Goal: Communication & Community: Ask a question

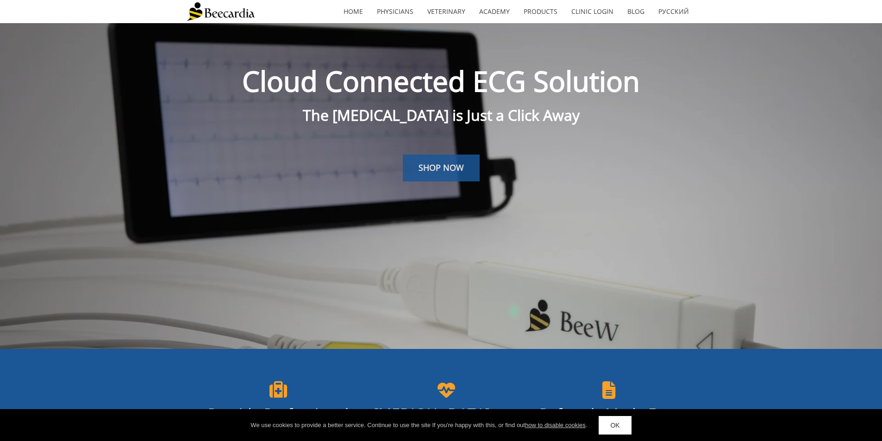
click at [441, 174] on link "SHOP NOW" at bounding box center [441, 168] width 77 height 27
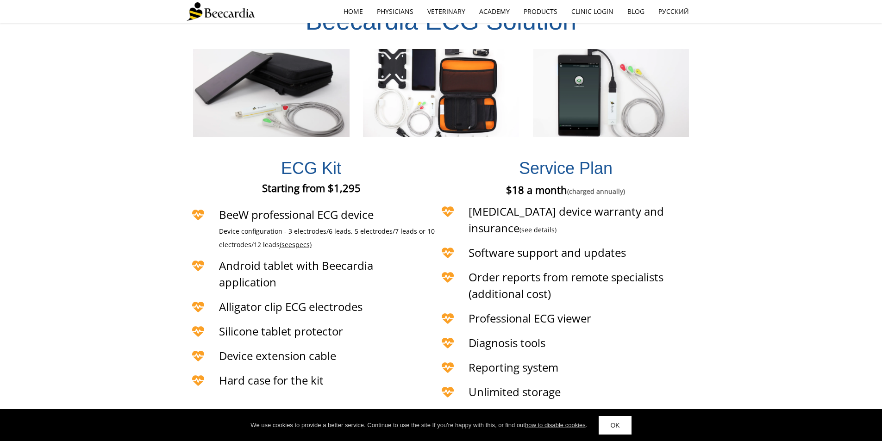
scroll to position [2126, 0]
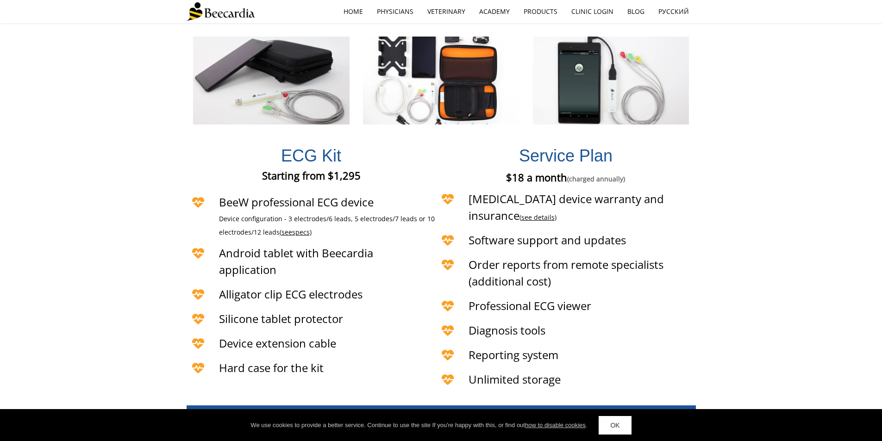
drag, startPoint x: 597, startPoint y: 249, endPoint x: 518, endPoint y: 284, distance: 86.3
click at [485, 263] on div "Service Plan $18 a month (charged annually) €18 a month (charged annually) £18 …" at bounding box center [566, 261] width 260 height 263
click at [518, 319] on div "Diagnosis tools" at bounding box center [553, 331] width 234 height 25
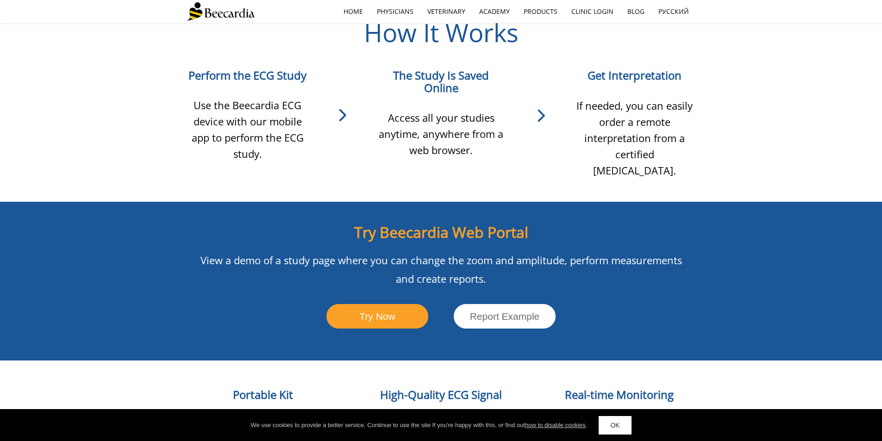
scroll to position [891, 0]
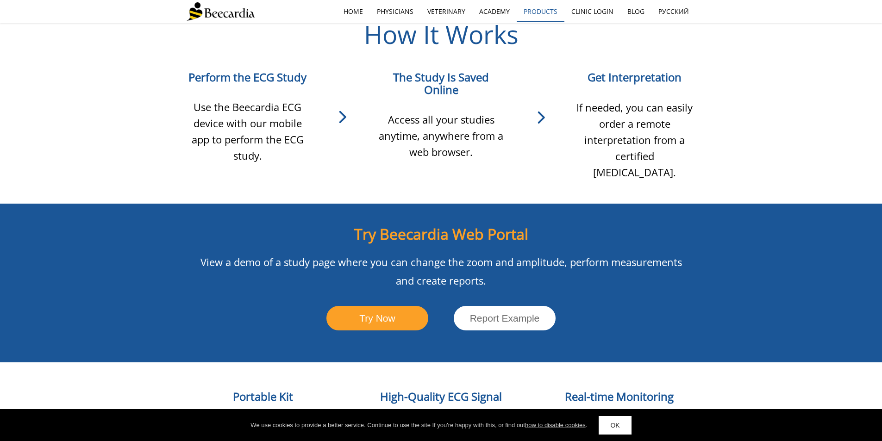
click at [537, 11] on link "Products" at bounding box center [541, 11] width 48 height 21
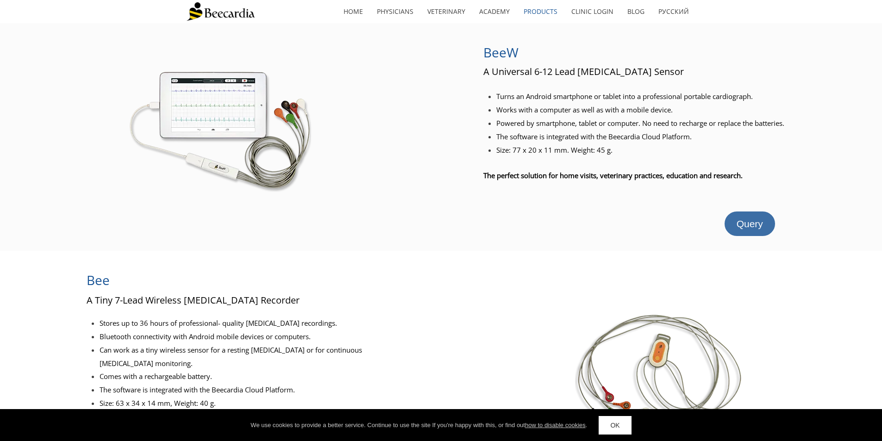
click at [746, 234] on link "Query" at bounding box center [750, 224] width 50 height 25
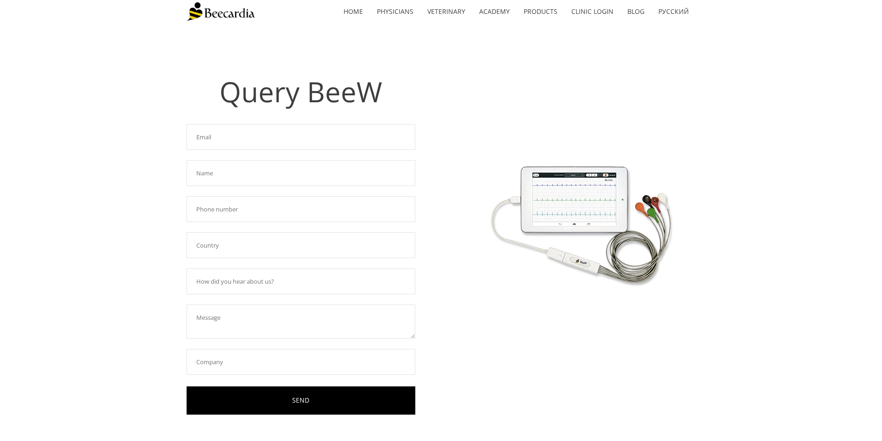
click at [271, 138] on input "text" at bounding box center [301, 137] width 229 height 26
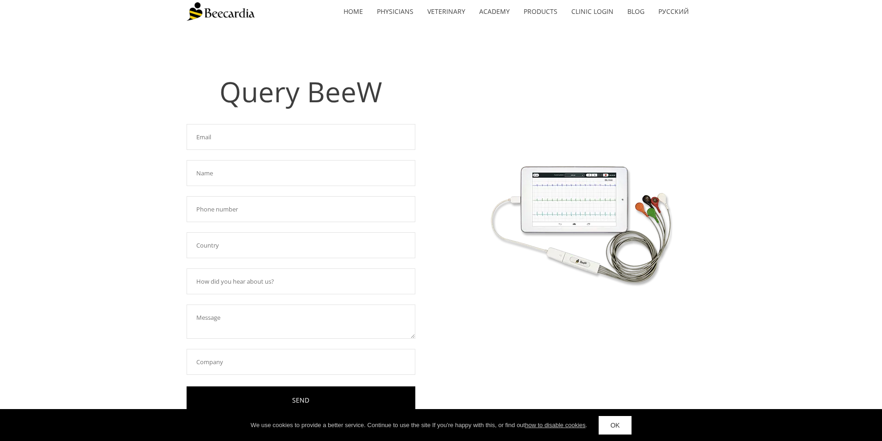
click at [498, 89] on link at bounding box center [580, 221] width 229 height 308
click at [462, 105] on link "Veterinary ECG Library" at bounding box center [474, 102] width 107 height 22
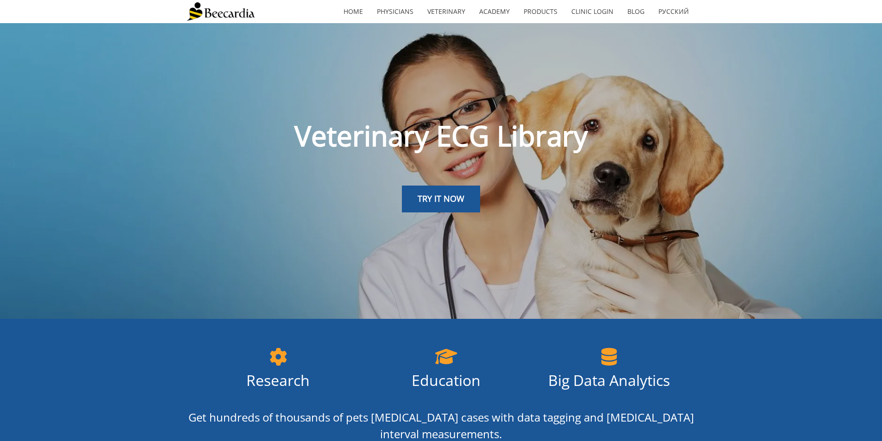
drag, startPoint x: 0, startPoint y: 0, endPoint x: 462, endPoint y: 109, distance: 474.5
click at [462, 109] on div "Veterinary ECG Library" at bounding box center [442, 125] width 510 height 69
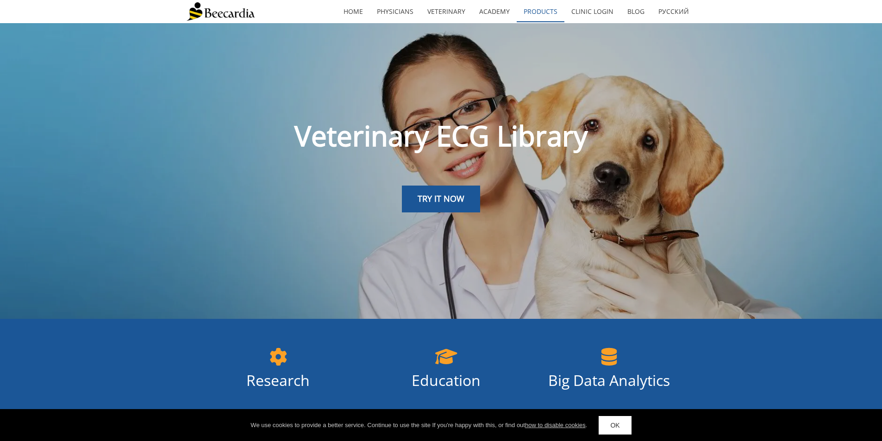
click at [551, 7] on link "Products" at bounding box center [541, 11] width 48 height 21
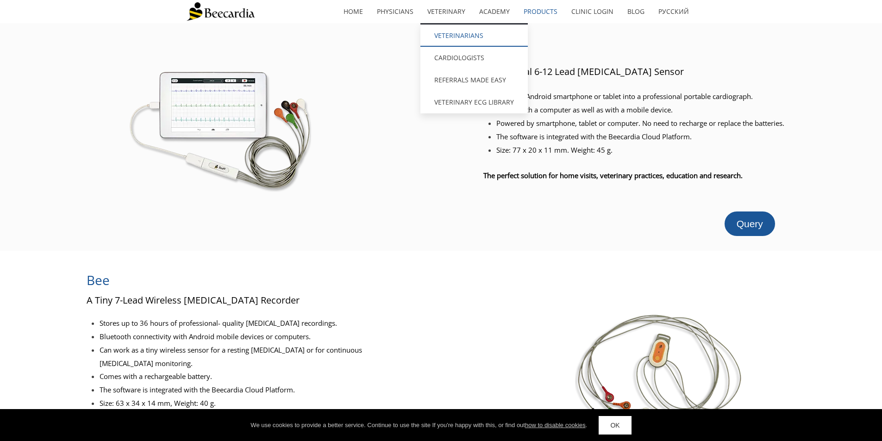
click at [457, 31] on link "Veterinarians" at bounding box center [474, 36] width 107 height 22
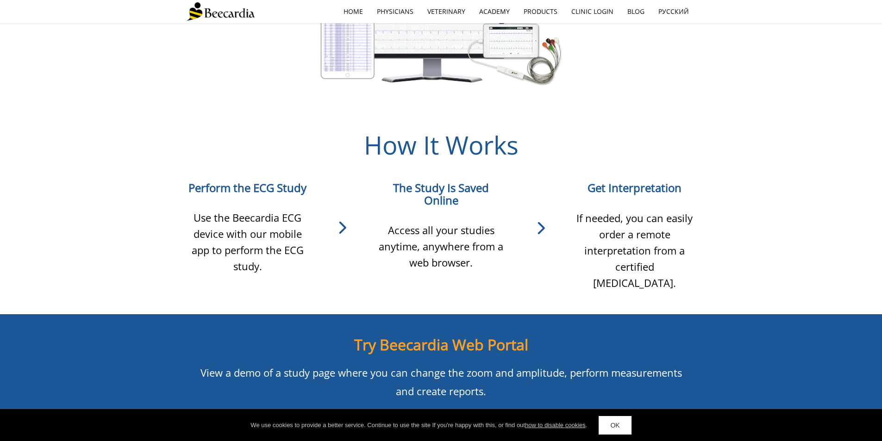
scroll to position [834, 0]
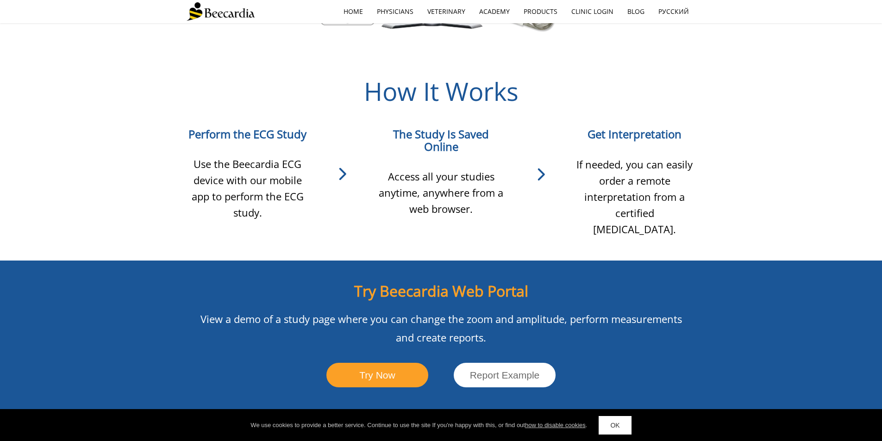
click at [542, 162] on icon at bounding box center [541, 175] width 66 height 28
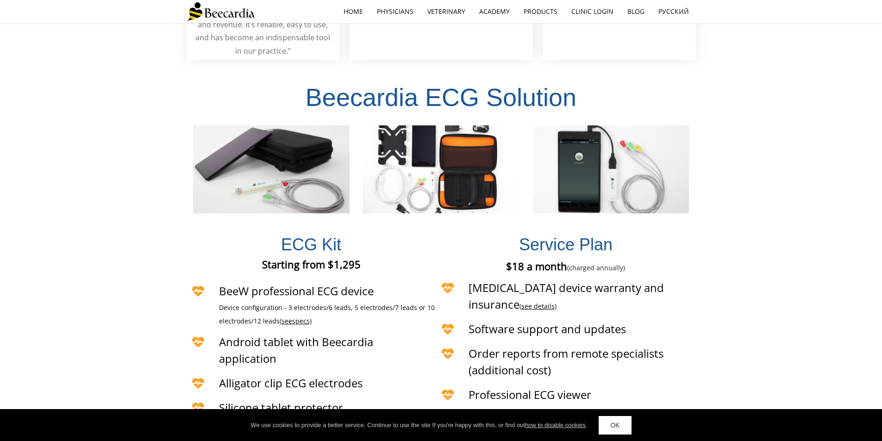
scroll to position [2038, 0]
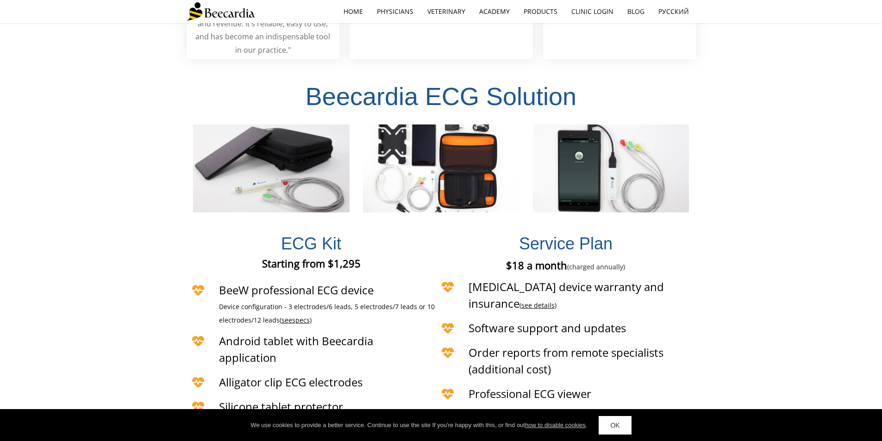
click at [296, 316] on span "specs)" at bounding box center [301, 320] width 19 height 9
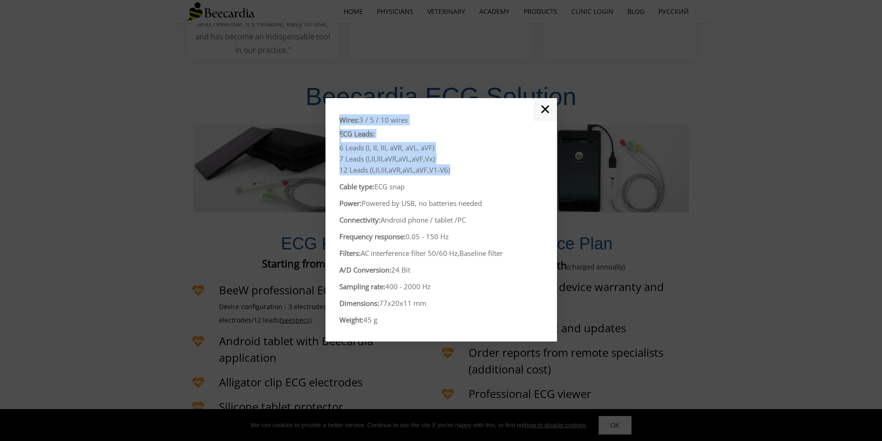
drag, startPoint x: 457, startPoint y: 166, endPoint x: 339, endPoint y: 120, distance: 126.4
click at [340, 120] on div "Wires: 3 / 5 / 10 wires ECG Leads: 6 Leads (I, II, III, aVR, aVL, aVF) 7 Leads …" at bounding box center [442, 219] width 204 height 211
click at [392, 147] on span "6 Leads (I, II, III, aVR, aVL, aVF)" at bounding box center [387, 147] width 95 height 9
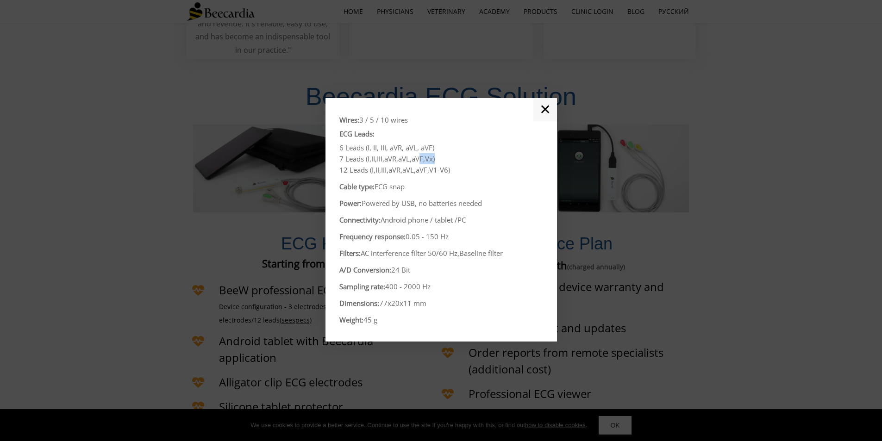
drag, startPoint x: 438, startPoint y: 158, endPoint x: 432, endPoint y: 163, distance: 7.6
click at [432, 163] on p "7 Leads (I,II,III,aVR,aVL,aVF,Vx)" at bounding box center [442, 158] width 204 height 11
click at [444, 163] on p "7 Leads (I,II,III,aVR,aVL,aVF,Vx)" at bounding box center [442, 158] width 204 height 11
drag, startPoint x: 455, startPoint y: 170, endPoint x: 340, endPoint y: 173, distance: 114.9
click at [340, 173] on p "12 Leads (I,II,III,aVR,aVL,aVF,V1-V6)" at bounding box center [442, 169] width 204 height 11
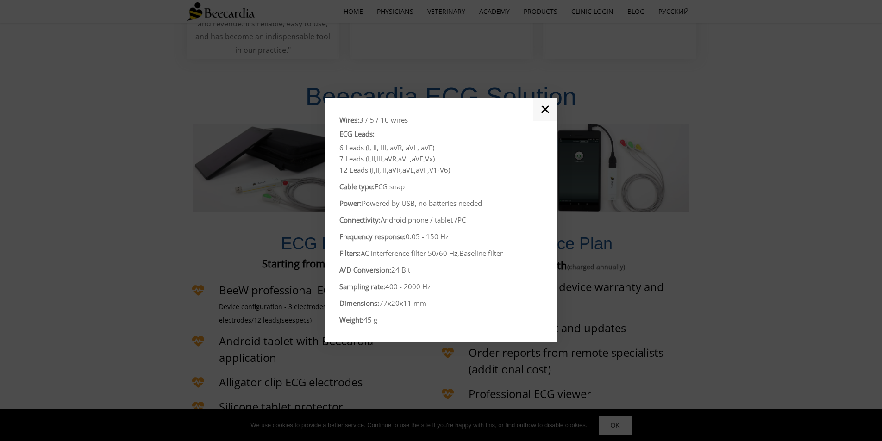
click at [409, 193] on p at bounding box center [442, 195] width 204 height 6
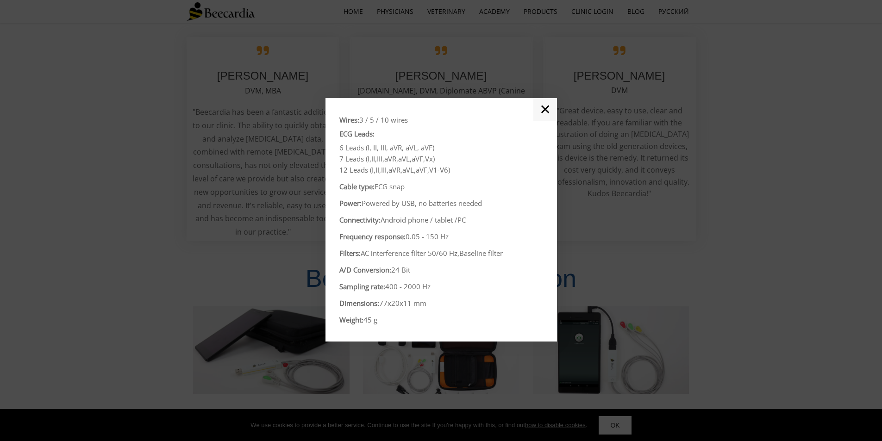
scroll to position [1853, 0]
click at [544, 111] on link "✕" at bounding box center [546, 109] width 24 height 23
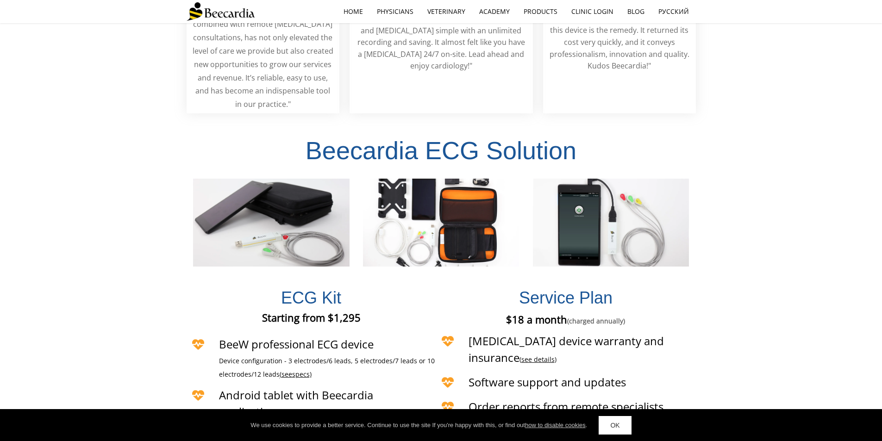
scroll to position [1992, 0]
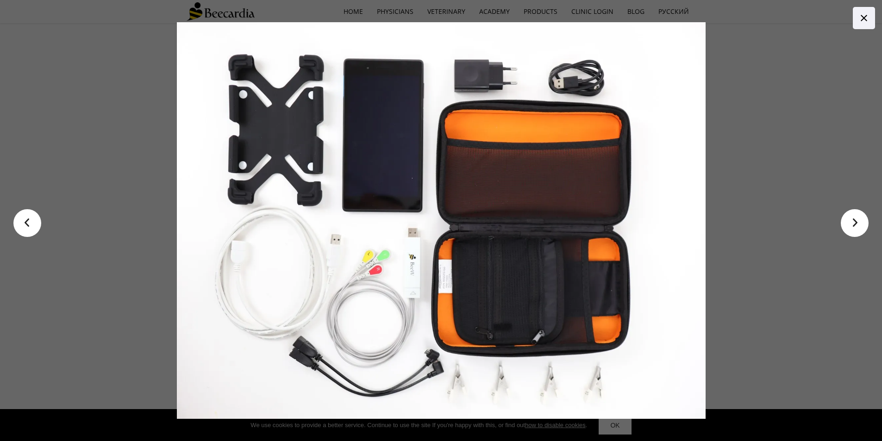
click at [869, 13] on icon at bounding box center [864, 18] width 11 height 11
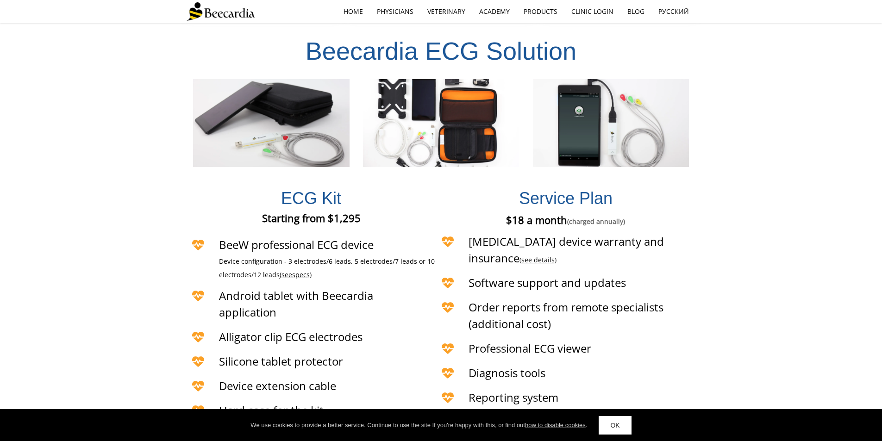
scroll to position [2084, 0]
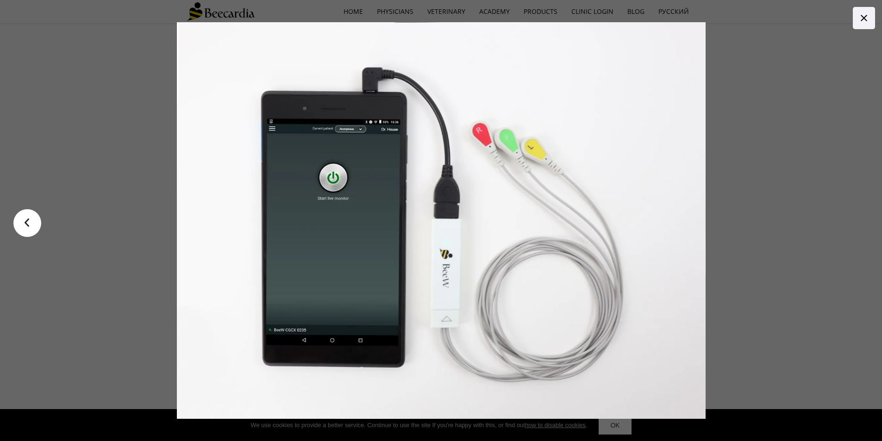
click at [870, 18] on link at bounding box center [864, 18] width 22 height 22
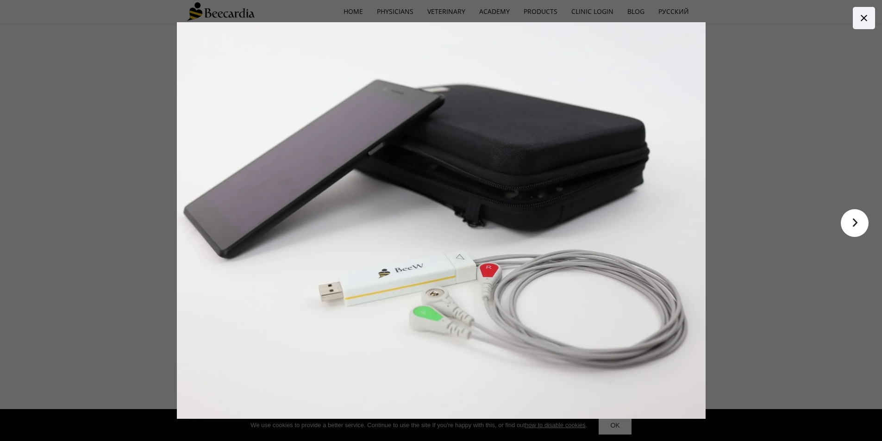
click at [866, 25] on link at bounding box center [864, 18] width 22 height 22
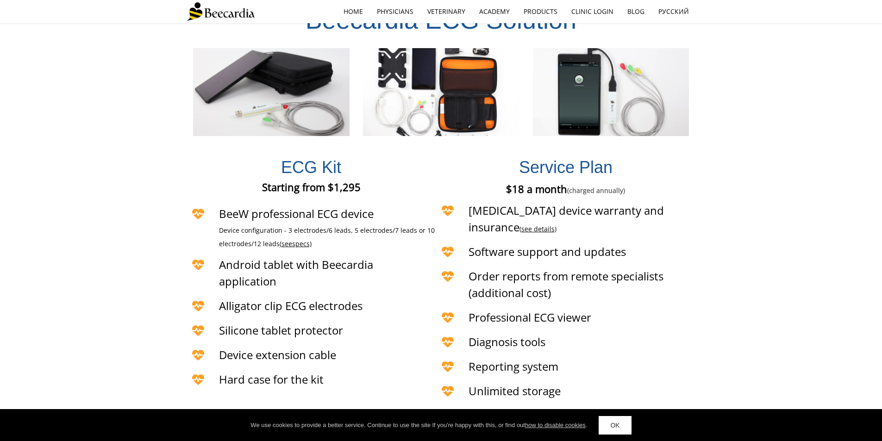
scroll to position [2131, 0]
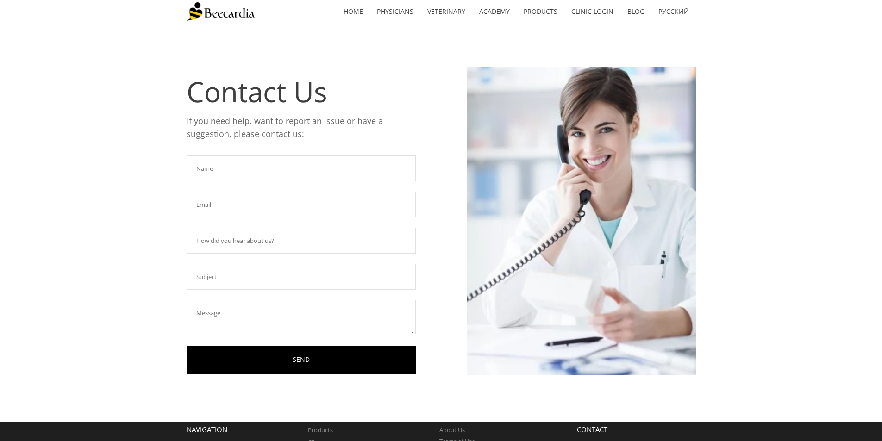
click at [234, 164] on input "text" at bounding box center [301, 169] width 229 height 26
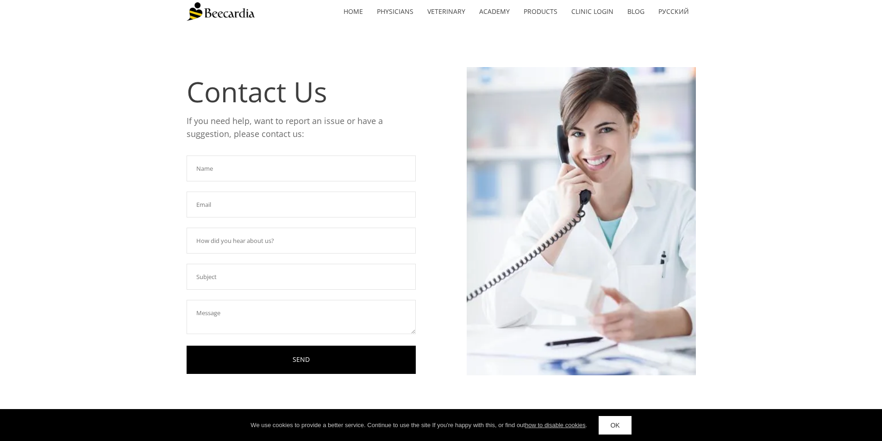
type input "[PERSON_NAME]"
click at [283, 209] on input "[PERSON_NAME][EMAIL_ADDRESS][DOMAIN_NAME]" at bounding box center [301, 205] width 229 height 26
drag, startPoint x: 285, startPoint y: 205, endPoint x: 203, endPoint y: 205, distance: 82.0
click at [203, 205] on input "[PERSON_NAME][EMAIL_ADDRESS][DOMAIN_NAME]" at bounding box center [301, 205] width 229 height 26
type input "[PERSON_NAME][EMAIL_ADDRESS][DOMAIN_NAME]"
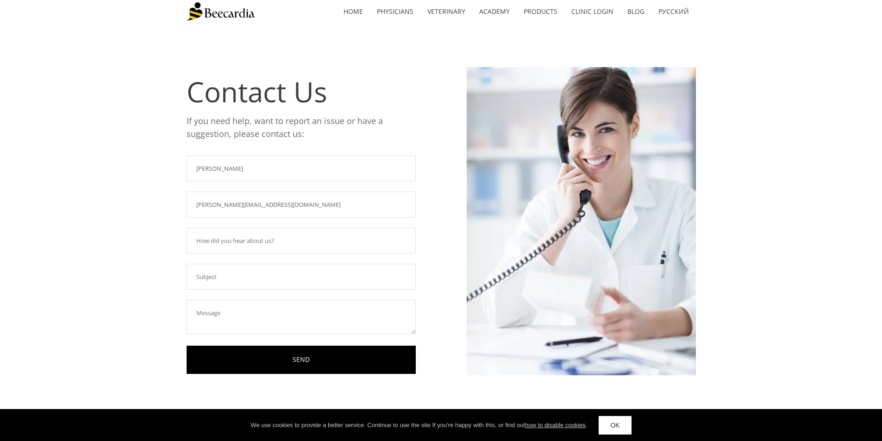
click at [115, 198] on div "Contact Us If you need help, want to report an issue or have a suggestion, plea…" at bounding box center [441, 222] width 882 height 399
click at [232, 242] on input "text" at bounding box center [301, 241] width 229 height 26
click at [153, 204] on div "Contact Us If you need help, want to report an issue or have a suggestion, plea…" at bounding box center [441, 222] width 882 height 399
click at [258, 238] on input "text" at bounding box center [301, 241] width 229 height 26
type input "I have a Beecardia"
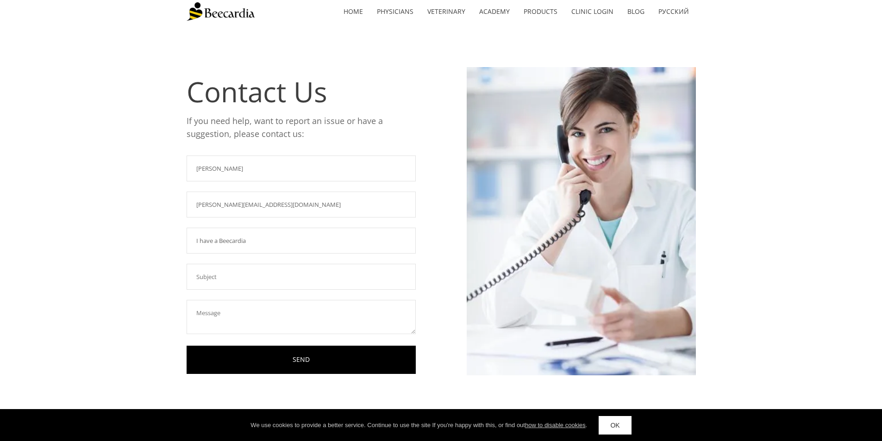
click at [273, 271] on input "text" at bounding box center [301, 277] width 229 height 26
type input "12-lead"
click at [275, 319] on textarea at bounding box center [301, 317] width 229 height 34
click at [240, 330] on textarea "Hello, I currently have Beecardia" at bounding box center [301, 317] width 229 height 34
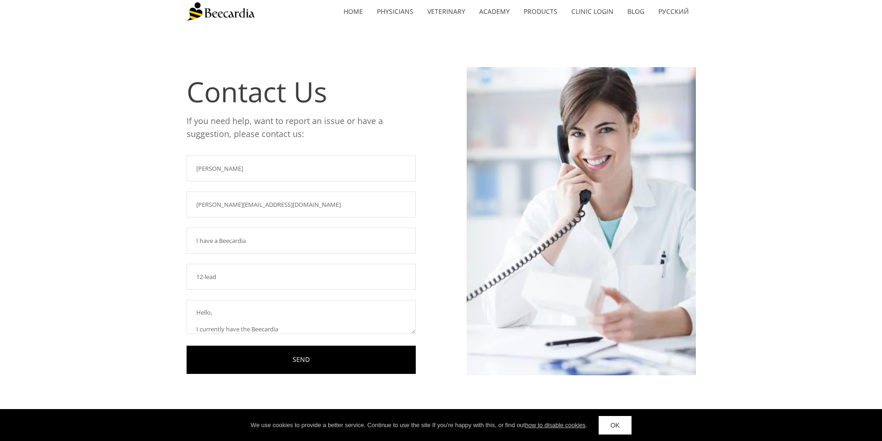
click at [315, 329] on textarea "Hello, I currently have the Beecardia" at bounding box center [301, 317] width 229 height 34
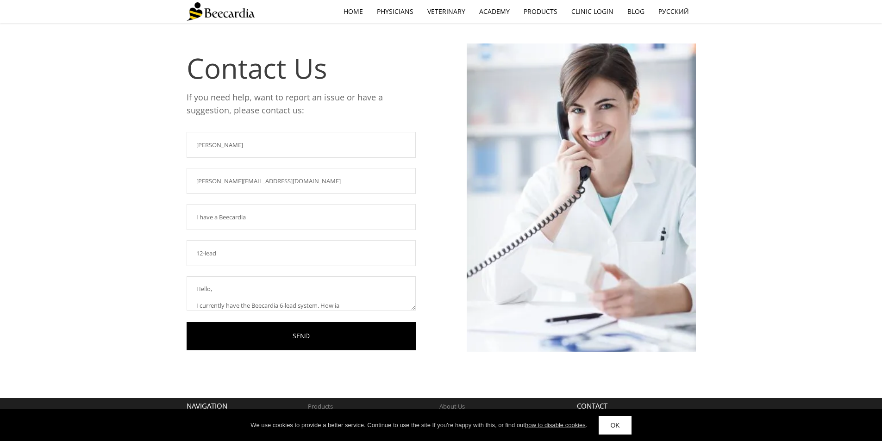
scroll to position [46, 0]
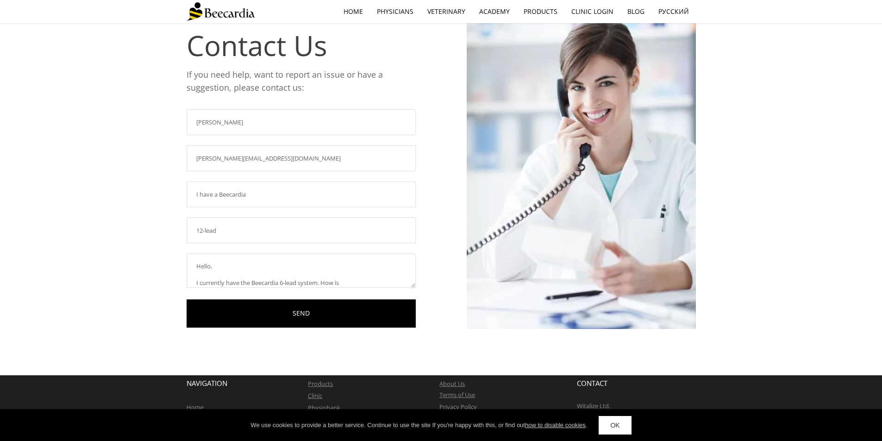
click at [351, 283] on textarea "Hello, I currently have the Beecardia 6-lead system. How is" at bounding box center [301, 271] width 229 height 34
click at [210, 267] on textarea "Hello, I currently have the Beecardia 6-lead system. I would like to perchase e…" at bounding box center [301, 271] width 229 height 34
click at [272, 264] on textarea "Hello, I currently have the Beecardia 6-lead system. I would like to perchase e…" at bounding box center [301, 271] width 229 height 34
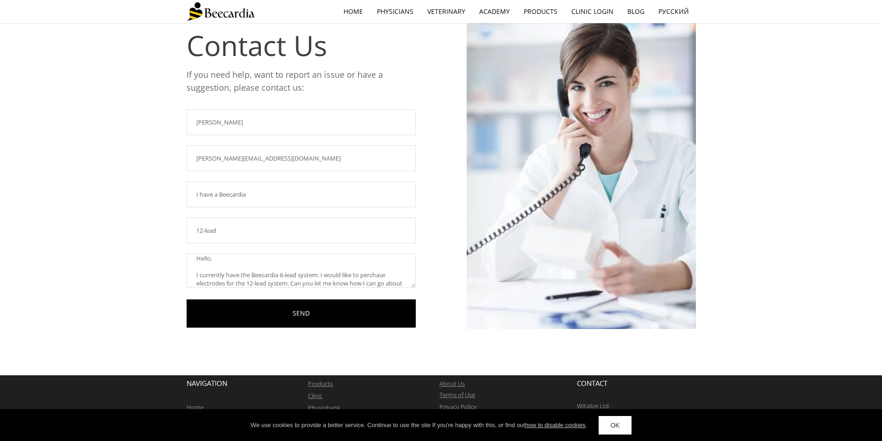
scroll to position [9, 0]
click at [378, 277] on textarea "Hello, I currently have the Beecardia 6-lead system. I would like to perchase e…" at bounding box center [301, 271] width 229 height 34
click at [396, 282] on textarea "Hello, I currently have the Beecardia 6-lead system. I would like to purchase e…" at bounding box center [301, 271] width 229 height 34
click at [283, 287] on textarea "Hello, I currently have the Beecardia 6-lead system. I would like to purchase e…" at bounding box center [301, 271] width 229 height 34
click at [394, 286] on textarea "Hello, I currently have the Beecardia 6-lead system. I would like to purchase e…" at bounding box center [301, 271] width 229 height 34
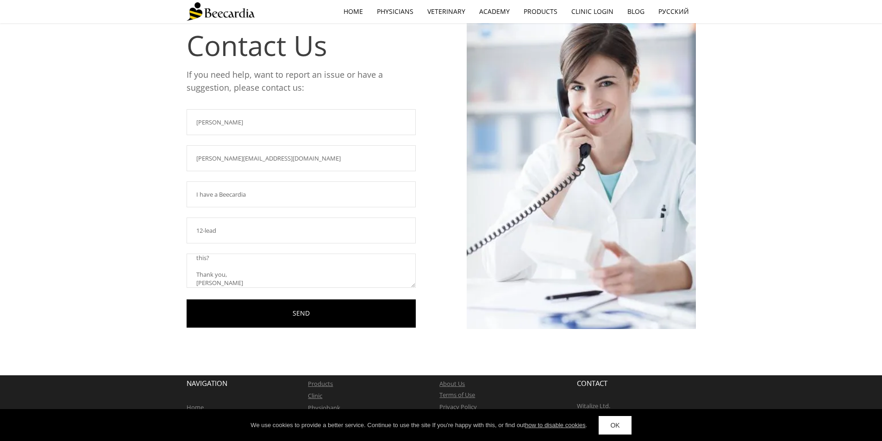
scroll to position [0, 0]
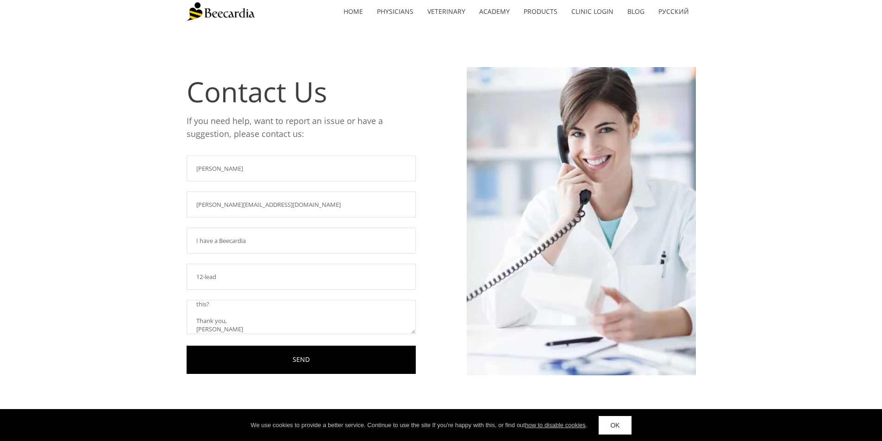
type textarea "Hello, I currently have the Beecardia 6-lead system. I would like to purchase e…"
click at [219, 243] on input "I have a Beecardia" at bounding box center [301, 241] width 229 height 26
type input "I have Beecardia"
click at [226, 277] on input "12-lead" at bounding box center [301, 277] width 229 height 26
click at [233, 276] on input "12-lead electodes" at bounding box center [301, 277] width 229 height 26
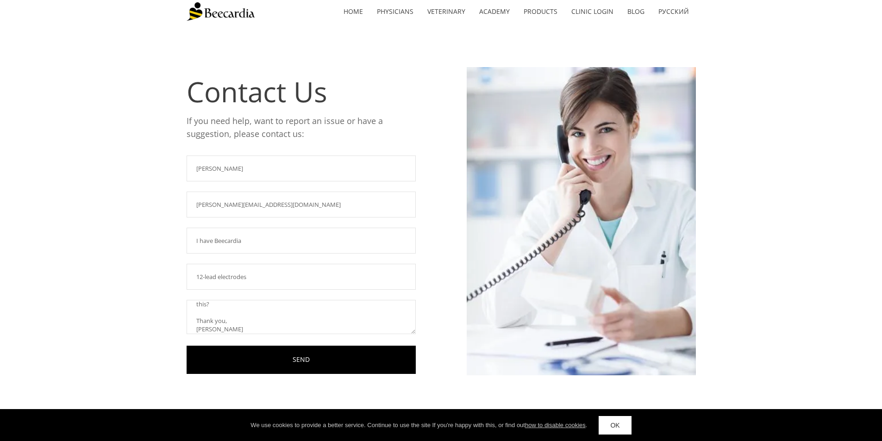
type input "12-lead electrodes"
click at [94, 293] on div "Contact Us If you need help, want to report an issue or have a suggestion, plea…" at bounding box center [441, 222] width 882 height 399
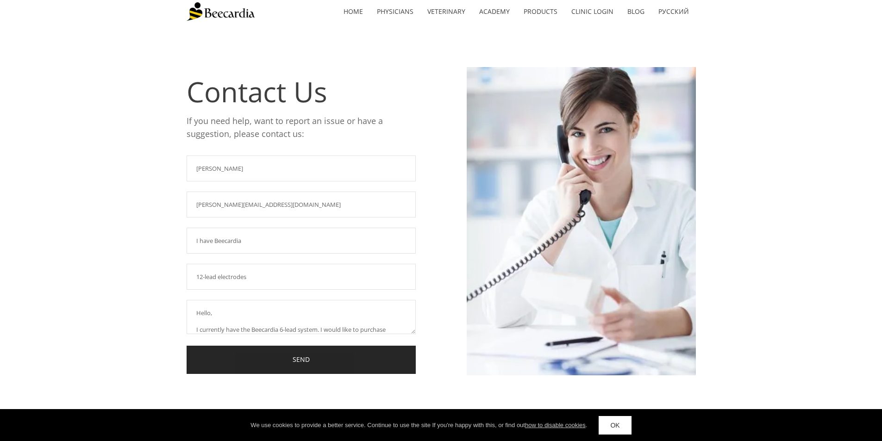
click at [319, 359] on link "SEND" at bounding box center [301, 360] width 229 height 28
